Goal: Information Seeking & Learning: Check status

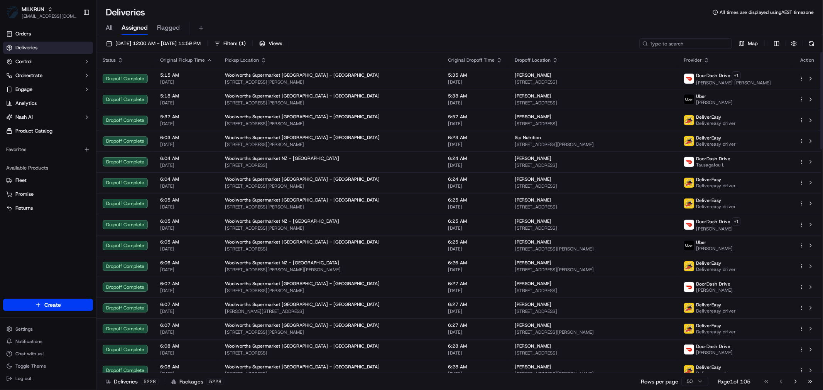
click at [689, 41] on input at bounding box center [685, 43] width 93 height 11
paste input "2619534556"
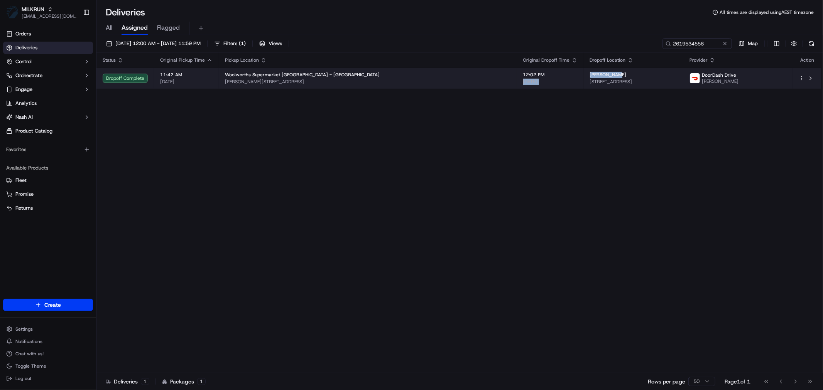
drag, startPoint x: 539, startPoint y: 74, endPoint x: 492, endPoint y: 72, distance: 46.7
click at [492, 72] on tr "Dropoff Complete 11:42 AM 19/09/2025 Woolworths Supermarket NZ - Mt Wellington …" at bounding box center [458, 78] width 725 height 21
drag, startPoint x: 519, startPoint y: 151, endPoint x: 564, endPoint y: 81, distance: 83.0
click at [520, 151] on div "Status Original Pickup Time Pickup Location Original Dropoff Time Dropoff Locat…" at bounding box center [458, 212] width 725 height 321
drag, startPoint x: 536, startPoint y: 72, endPoint x: 507, endPoint y: 72, distance: 28.9
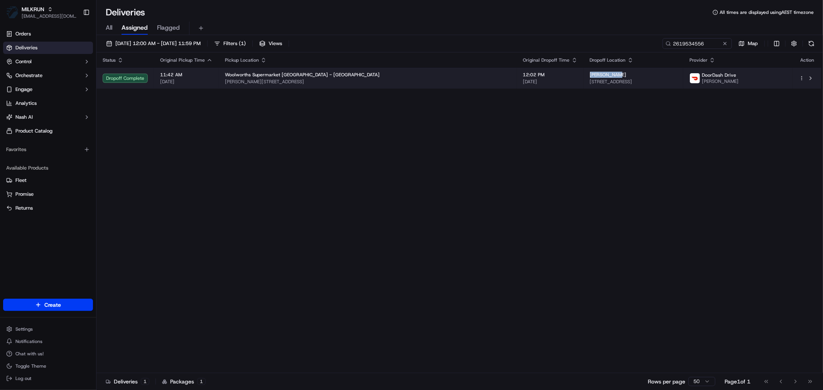
click at [583, 72] on td "Gareth Bell 4 Pacific Rise, Mount Wellington, Auckland 1060, NZ" at bounding box center [633, 78] width 100 height 21
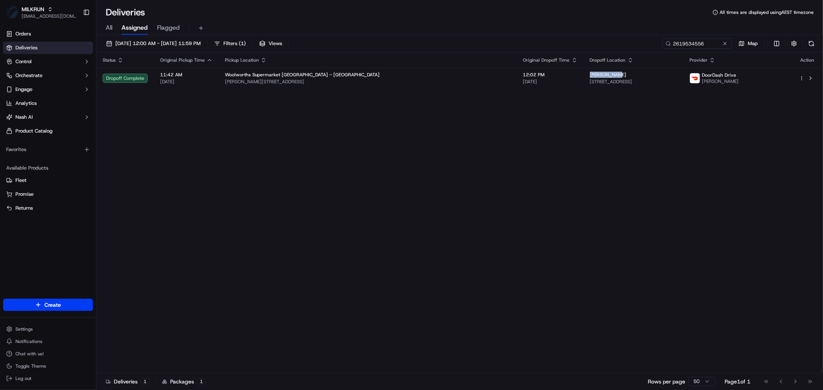
copy span "Gareth Bell"
drag, startPoint x: 711, startPoint y: 44, endPoint x: 628, endPoint y: 43, distance: 82.9
click at [628, 43] on div "19/09/2025 12:00 AM - 19/09/2025 11:59 PM Filters ( 1 ) Views 2619534556 Map" at bounding box center [459, 45] width 726 height 14
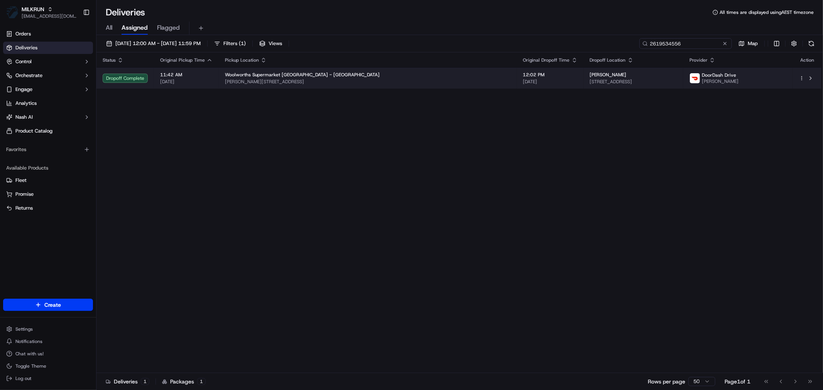
paste input "Angela Craigen"
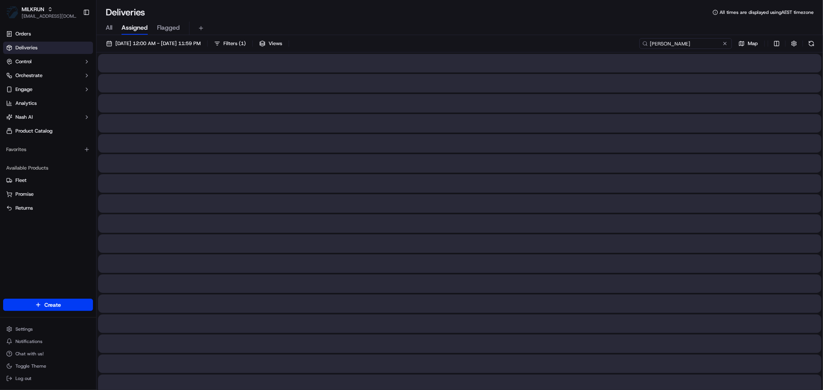
type input "Angela Craigen"
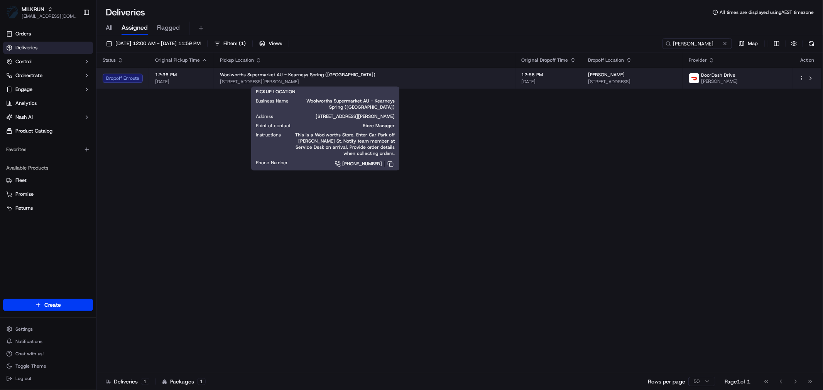
click at [390, 79] on span "445-455 Hume St, Kearneys Spring, QLD 4350, AU" at bounding box center [364, 82] width 289 height 6
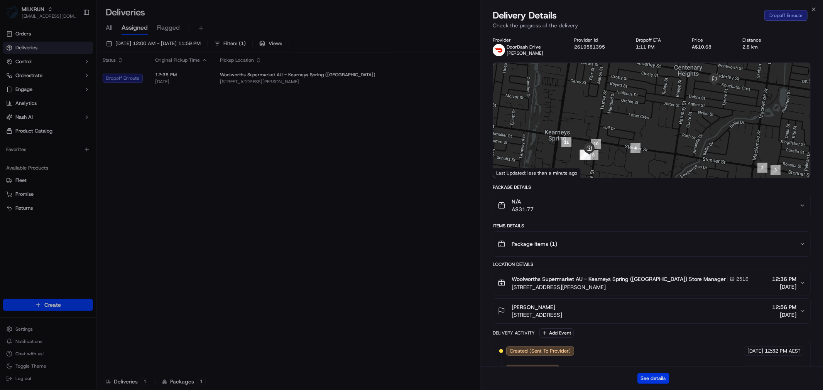
click at [655, 375] on button "See details" at bounding box center [653, 378] width 32 height 11
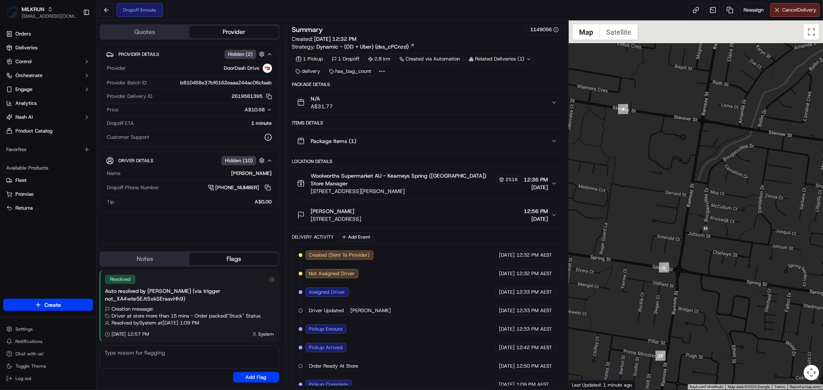
drag, startPoint x: 795, startPoint y: 213, endPoint x: 732, endPoint y: 321, distance: 125.3
click at [732, 321] on div at bounding box center [695, 204] width 254 height 369
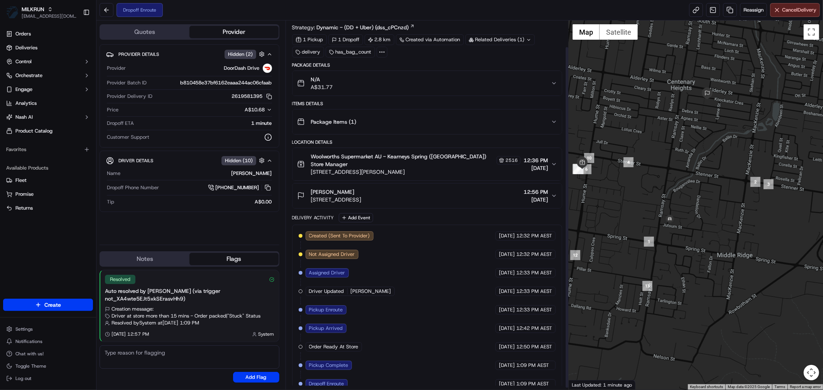
scroll to position [30, 0]
